Goal: Obtain resource: Download file/media

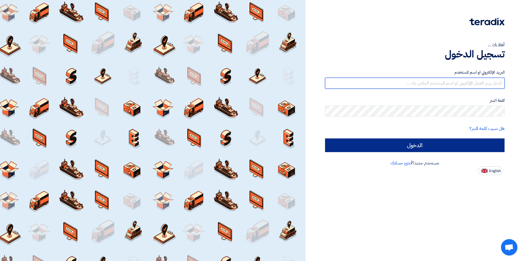
type input "[EMAIL_ADDRESS][DOMAIN_NAME]"
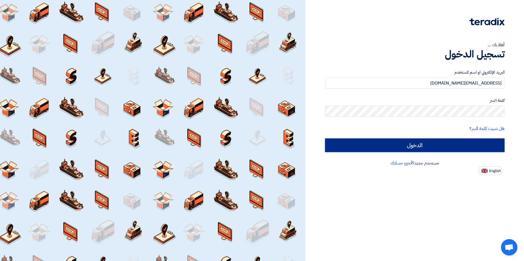
click at [458, 142] on input "الدخول" at bounding box center [414, 146] width 179 height 14
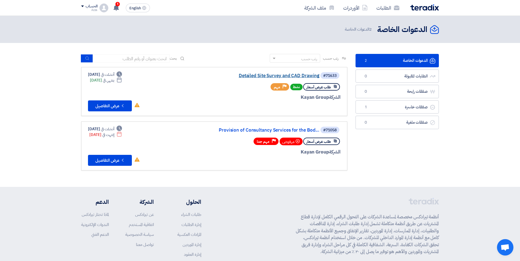
click at [246, 77] on link "Detailed Site Survey and CAD Drawing" at bounding box center [265, 75] width 110 height 5
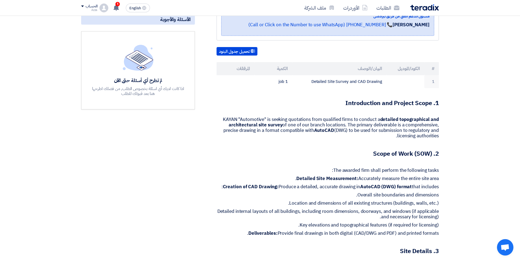
scroll to position [102, 0]
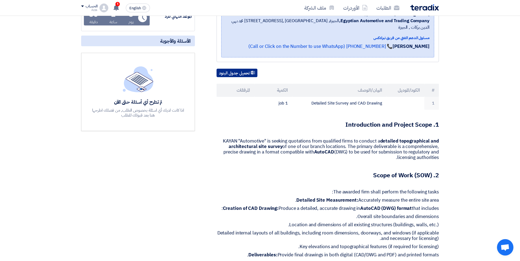
click at [237, 69] on button "تحميل جدول البنود" at bounding box center [236, 73] width 41 height 9
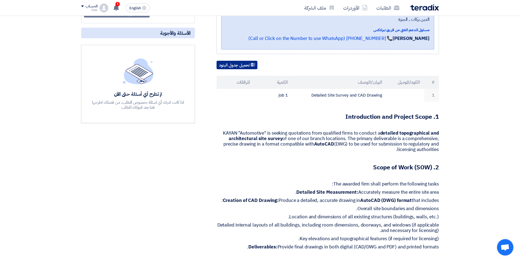
scroll to position [55, 0]
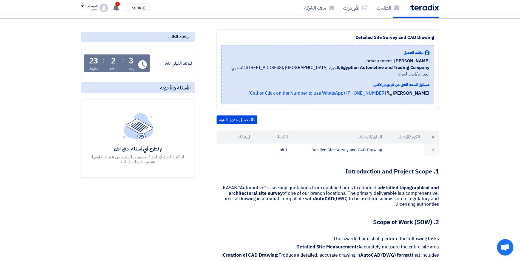
drag, startPoint x: 484, startPoint y: 52, endPoint x: 478, endPoint y: 60, distance: 10.1
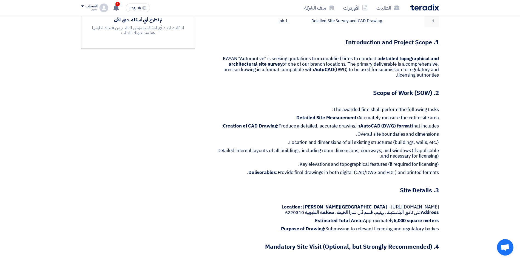
scroll to position [192, 0]
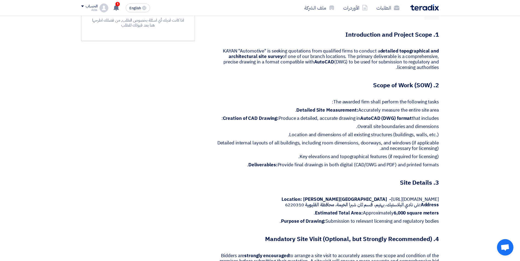
drag, startPoint x: 482, startPoint y: 77, endPoint x: 461, endPoint y: 85, distance: 22.2
click at [482, 77] on section "Detailed Site Survey and CAD Drawing بيانات العميل [PERSON_NAME] procurement , …" at bounding box center [260, 249] width 520 height 735
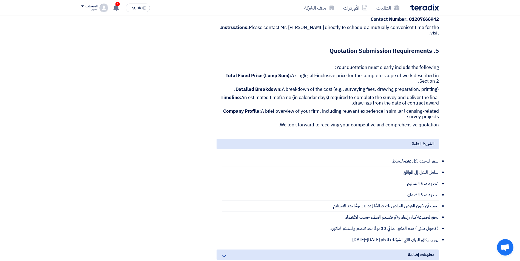
scroll to position [539, 0]
